Goal: Task Accomplishment & Management: Complete application form

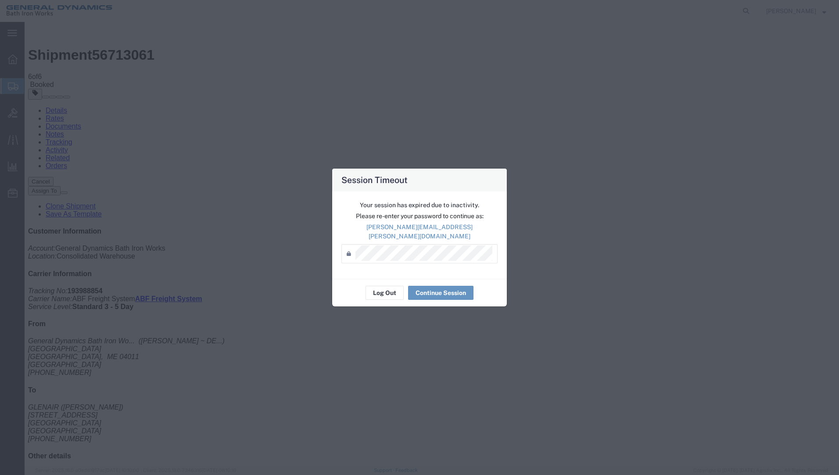
drag, startPoint x: 425, startPoint y: 272, endPoint x: 423, endPoint y: 282, distance: 10.9
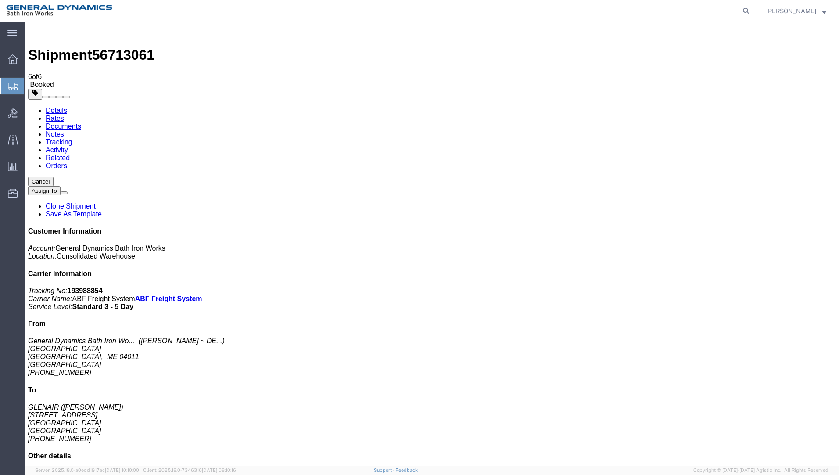
click at [0, 0] on span "Create Shipment" at bounding box center [0, 0] width 0 height 0
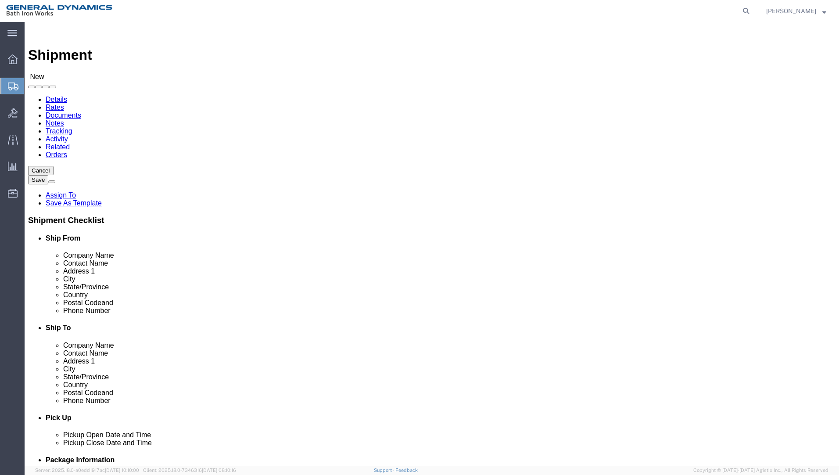
select select "34312"
select select "ME"
click input "text"
type input "[PERSON_NAME] ~ [PERSON_NAME]"
click input "text"
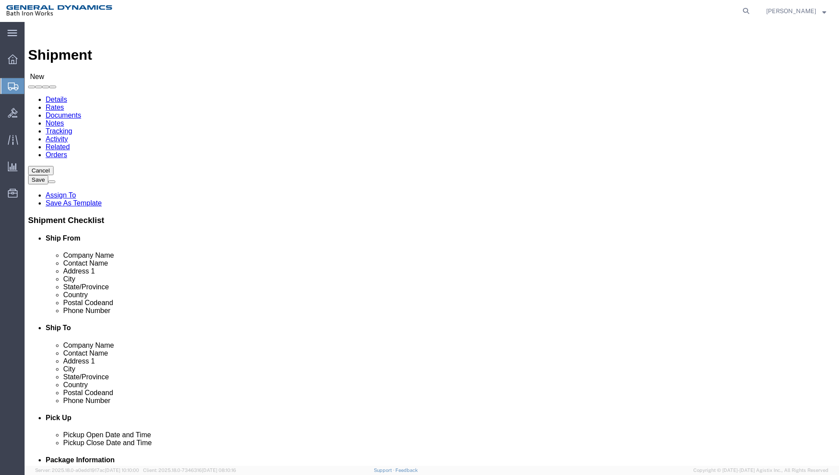
type input "AEROSHARP"
type input "[PERSON_NAME]"
type input "[STREET_ADDRESS]"
type input "[GEOGRAPHIC_DATA]"
type input "W"
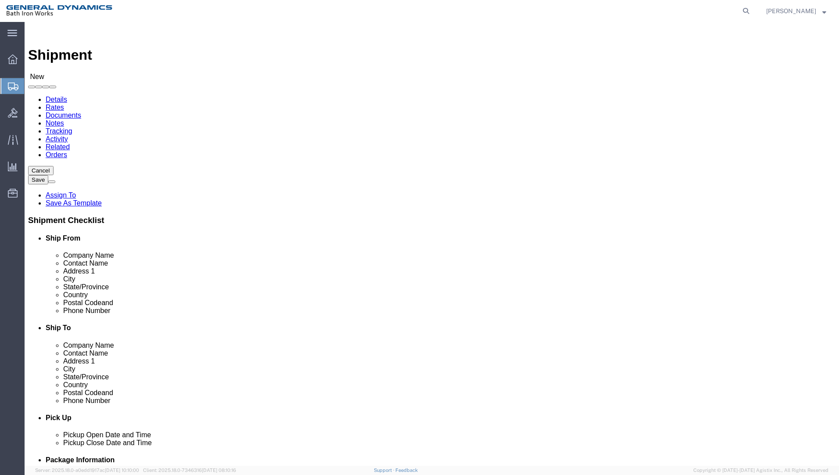
type input "W"
click input "Postal Code"
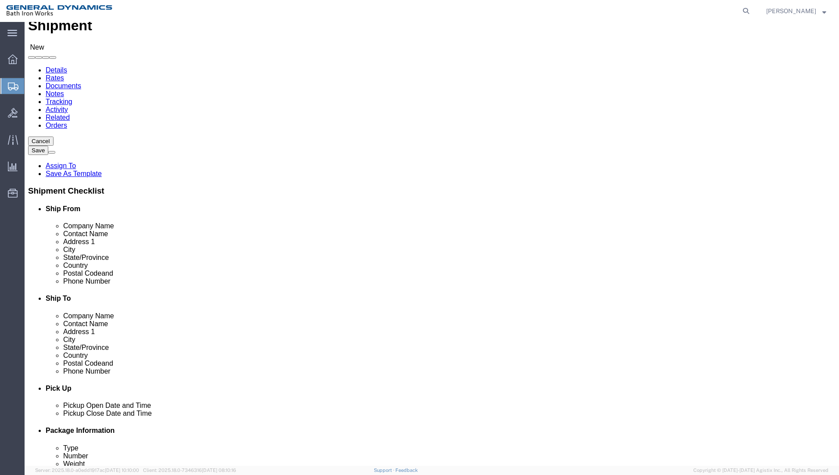
type input "53183"
click input "text"
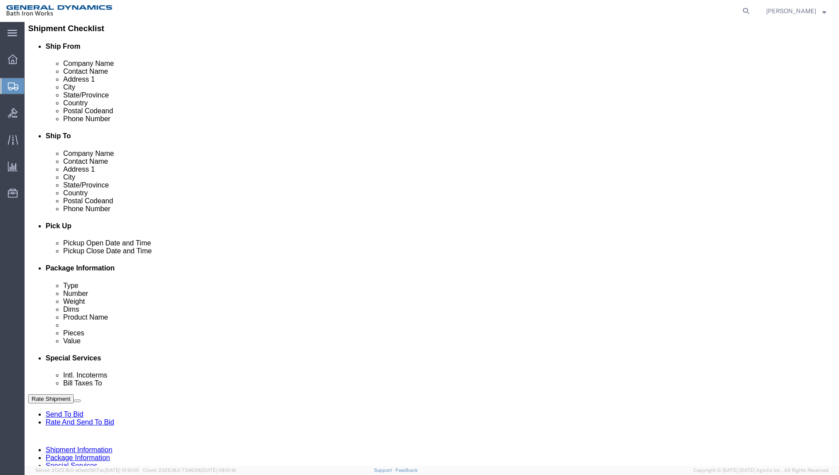
scroll to position [234, 0]
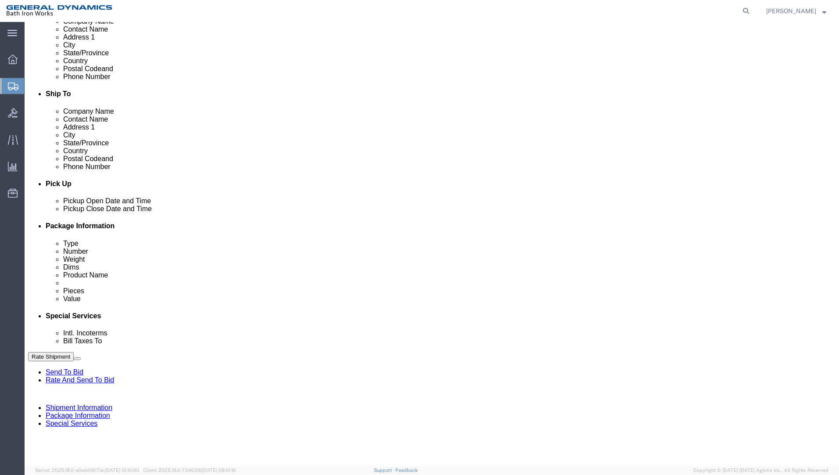
type input "[PHONE_NUMBER]"
click div "[DATE] 12:00 PM"
type input "2:30 PM"
click button "Apply"
click input "text"
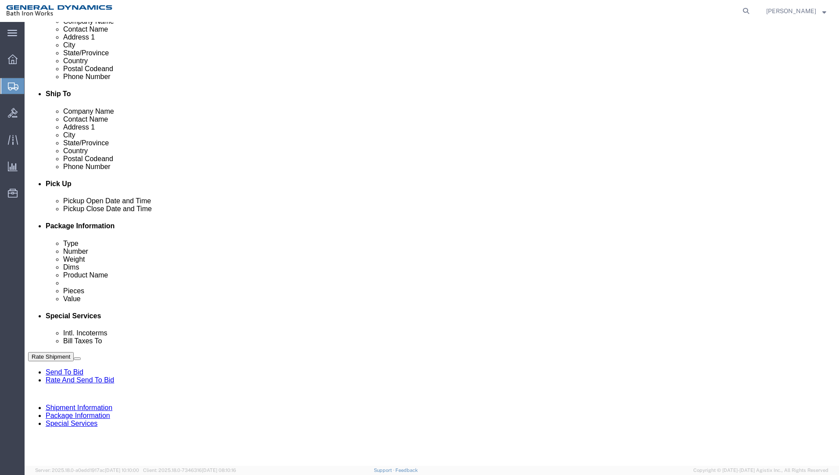
type input "S/O 63662"
select select "INVOICE"
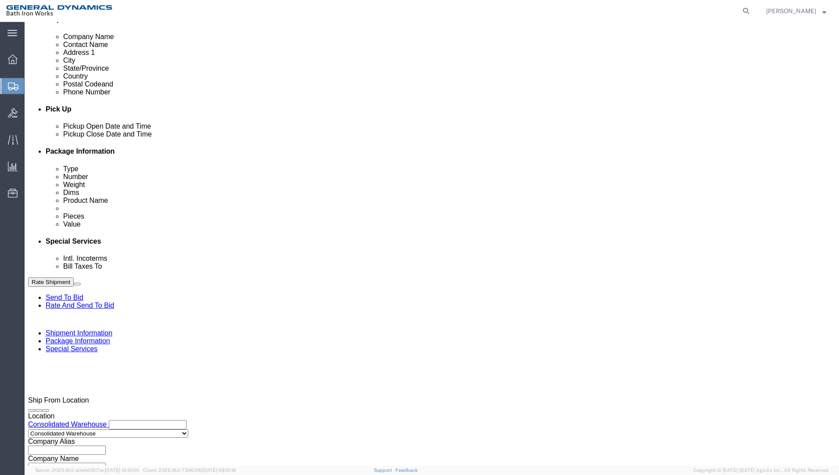
scroll to position [310, 0]
type input "2000-1737-0040"
click button "Continue"
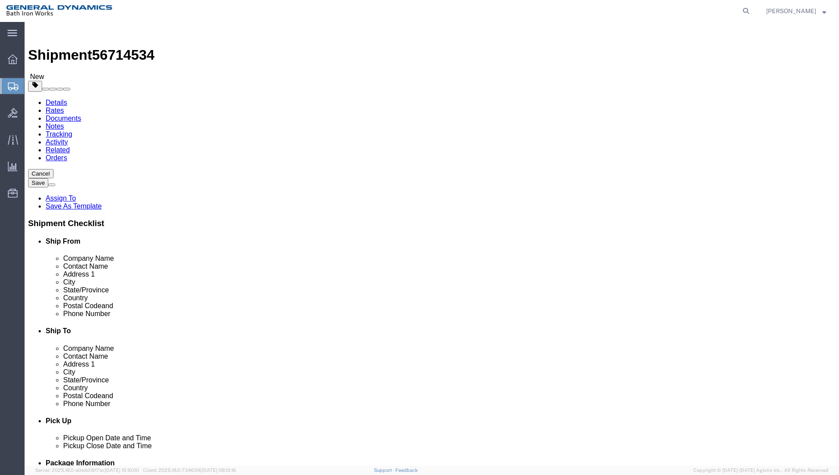
click select "Select Bale(s) Basket(s) Bolt(s) Bottle(s) Buckets Bulk Bundle(s) Can(s) Cardbo…"
select select "PSNS"
click select "Select Bale(s) Basket(s) Bolt(s) Bottle(s) Buckets Bulk Bundle(s) Can(s) Cardbo…"
click input "text"
type input "24"
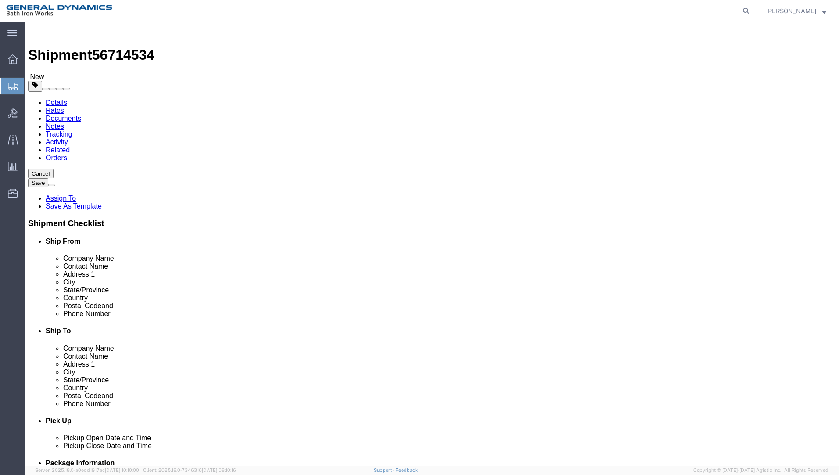
type input "24"
type input "16"
type input "160"
click div "1 x Pallet(s) Standard (Not Stackable) Package Type Select Bale(s) Basket(s) Bo…"
click link "Add Content"
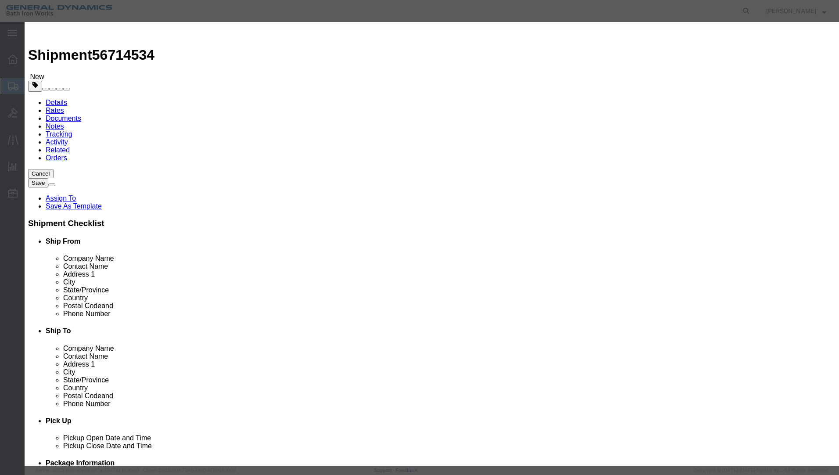
drag, startPoint x: 313, startPoint y: 61, endPoint x: 311, endPoint y: 71, distance: 9.9
click input "text"
type input "VARIOUS BITS N BURRS"
type input "1"
click select "Select Bag Barrels 100Board Feet Bottle Box Blister Pack Carats Can Capsule Car…"
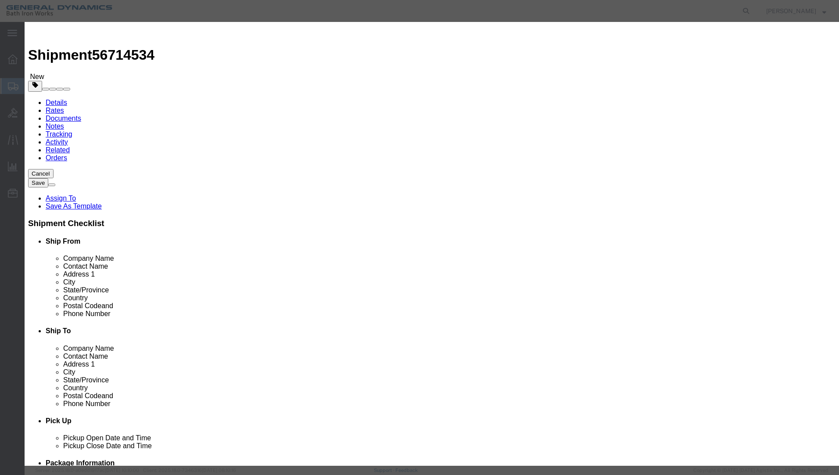
select select "PAC"
click select "Select Bag Barrels 100Board Feet Bottle Box Blister Pack Carats Can Capsule Car…"
click input "text"
type input "1"
select select "USD"
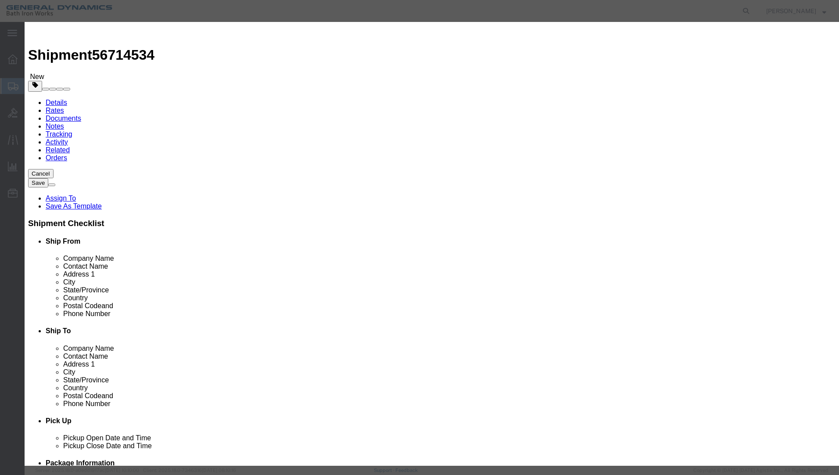
select select "55"
click button "Save & Close"
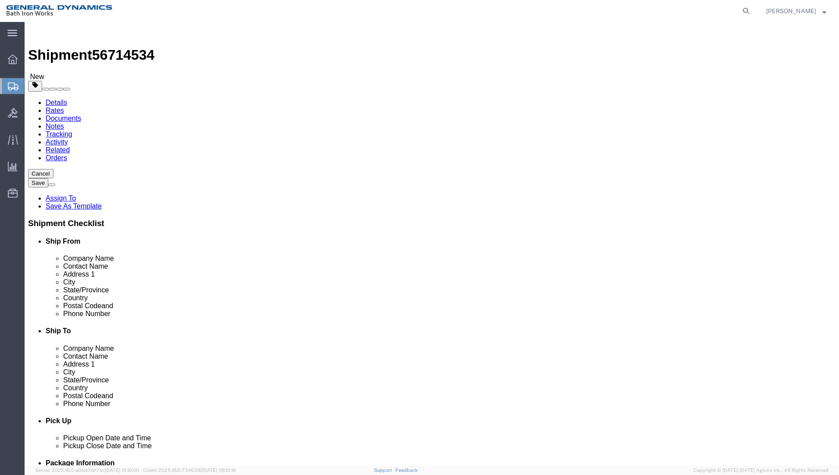
click button "Continue"
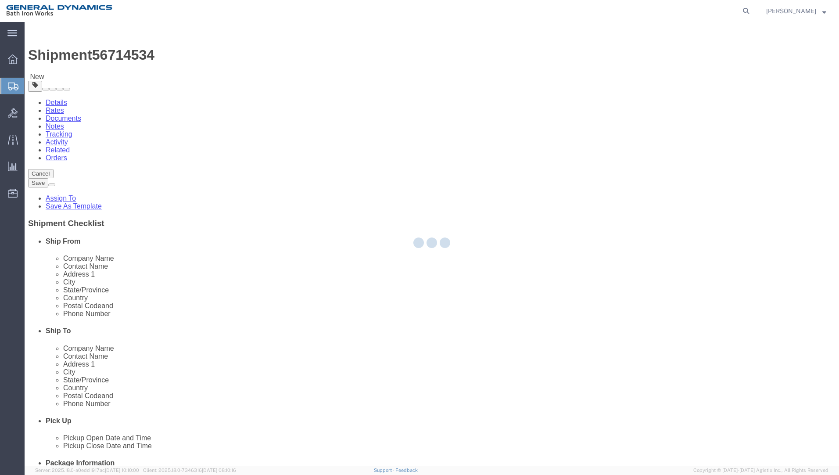
select select
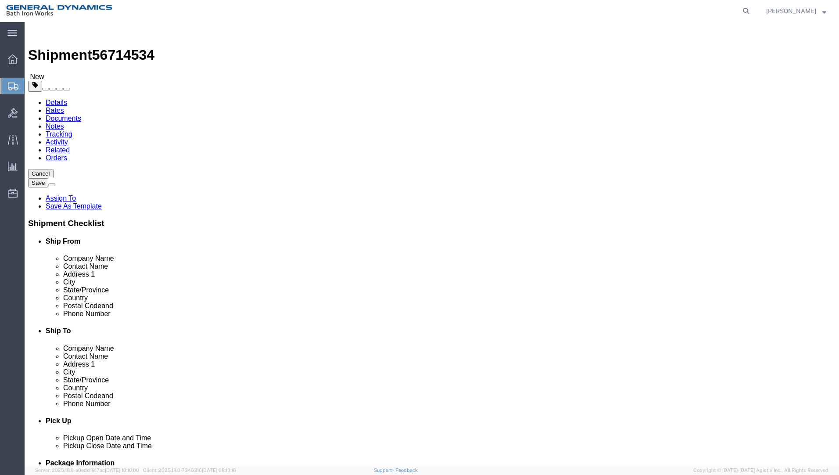
click select "Select Recipient Account Sender/Shipper Third Party Account"
select select "SHIP"
click select "Select Recipient Account Sender/Shipper Third Party Account"
click button "Rate Shipment"
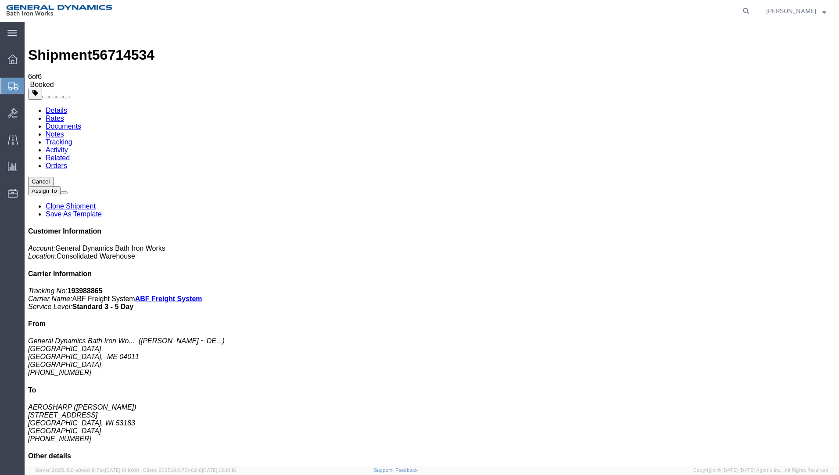
click at [535, 15] on agx-global-search at bounding box center [613, 11] width 281 height 22
